Goal: Information Seeking & Learning: Learn about a topic

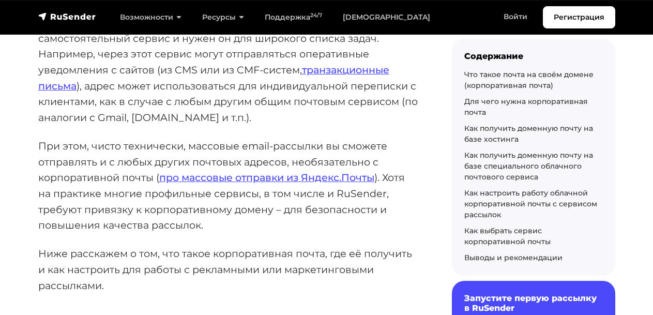
scroll to position [281, 0]
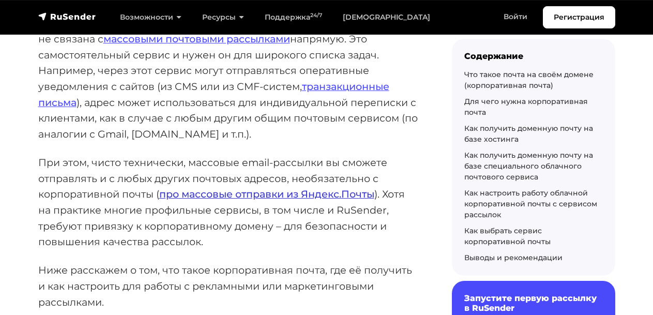
click at [220, 188] on link "про массовые отправки из Яндекс.Почты" at bounding box center [266, 194] width 215 height 12
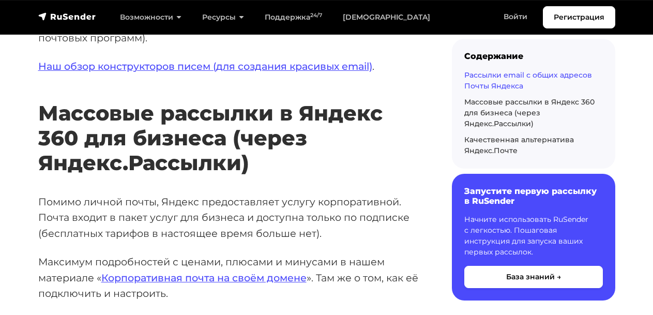
scroll to position [2028, 0]
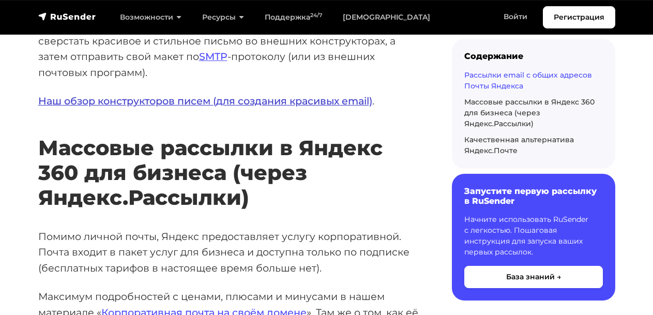
click at [76, 95] on link "Наш обзор конструкторов писем (для создания красивых email)" at bounding box center [205, 101] width 334 height 12
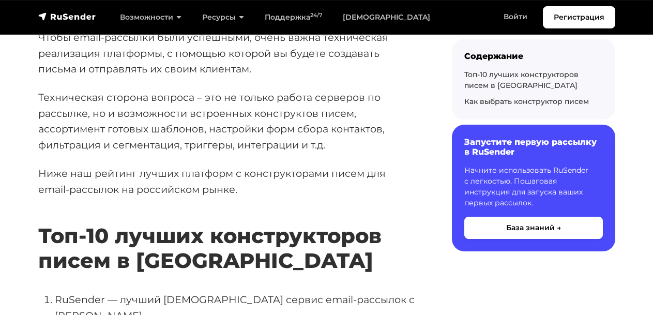
scroll to position [118, 0]
